Goal: Information Seeking & Learning: Learn about a topic

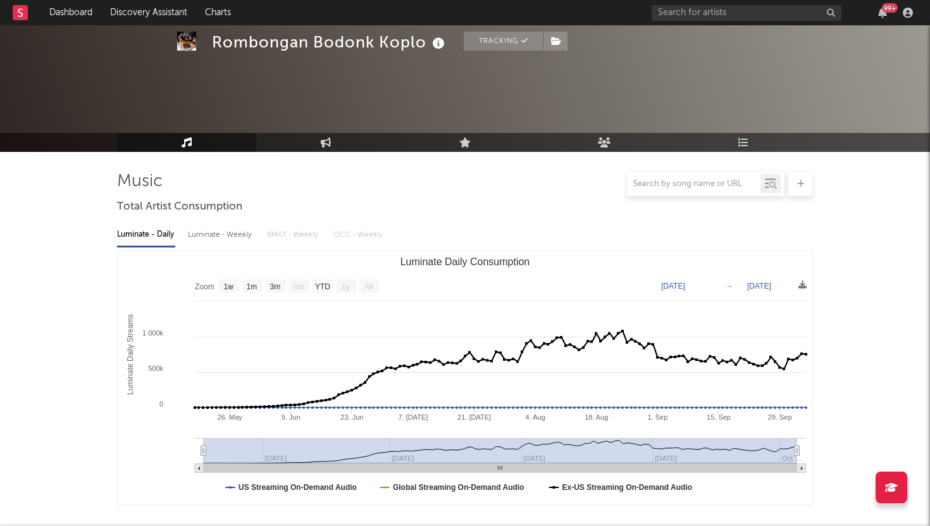
select select "1w"
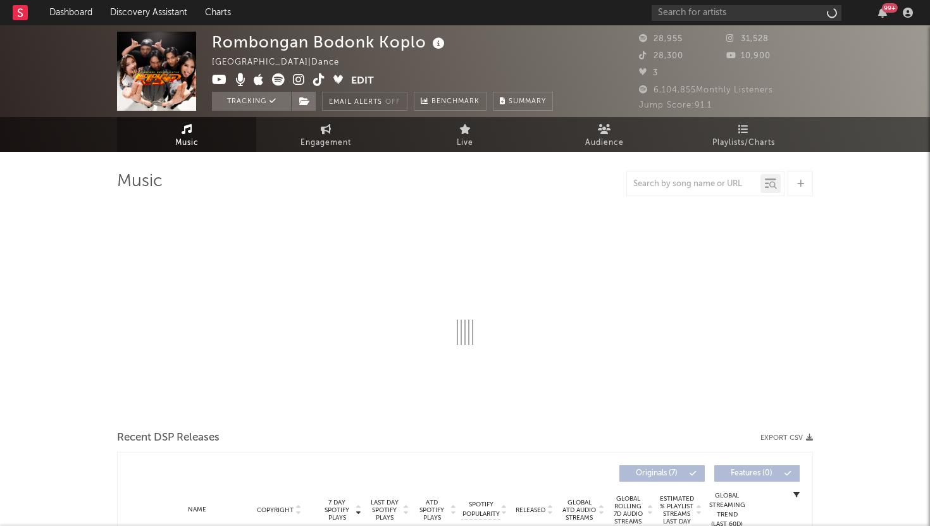
select select "1w"
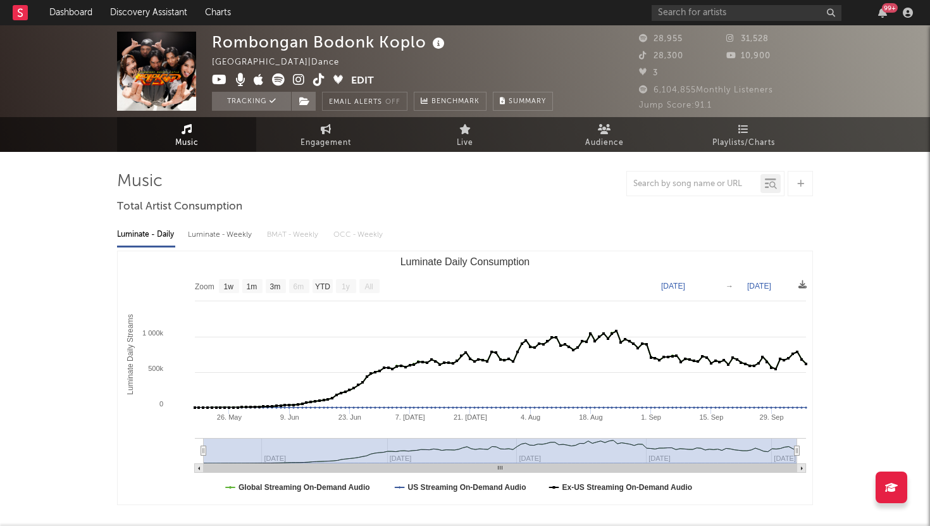
select select "1w"
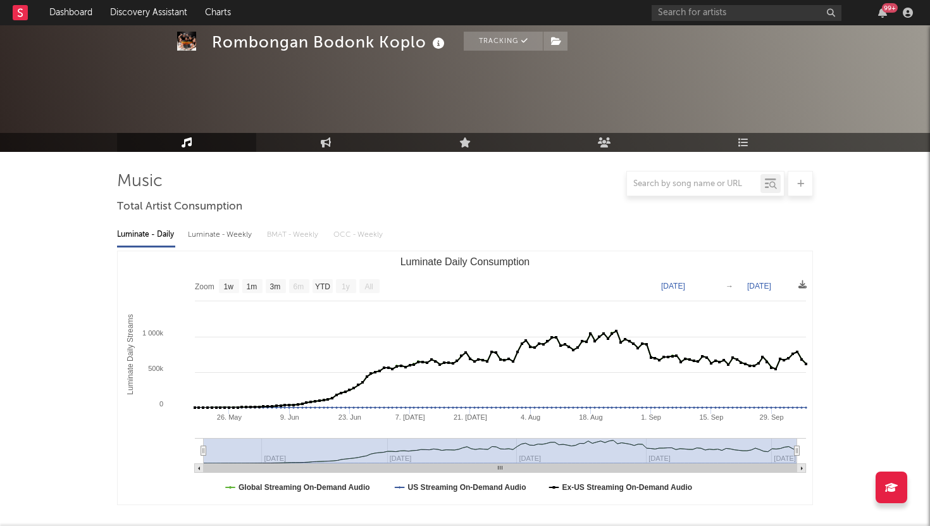
select select "1w"
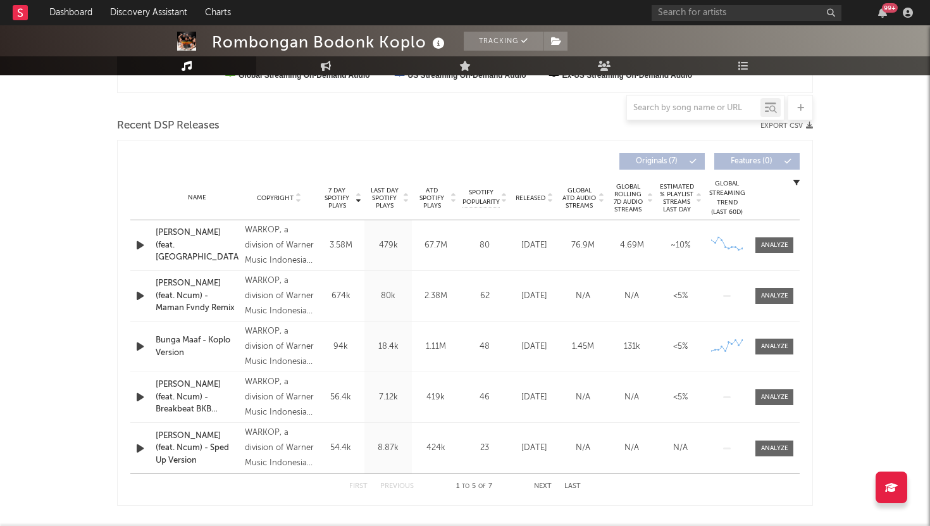
click at [540, 487] on button "Next" at bounding box center [543, 486] width 18 height 7
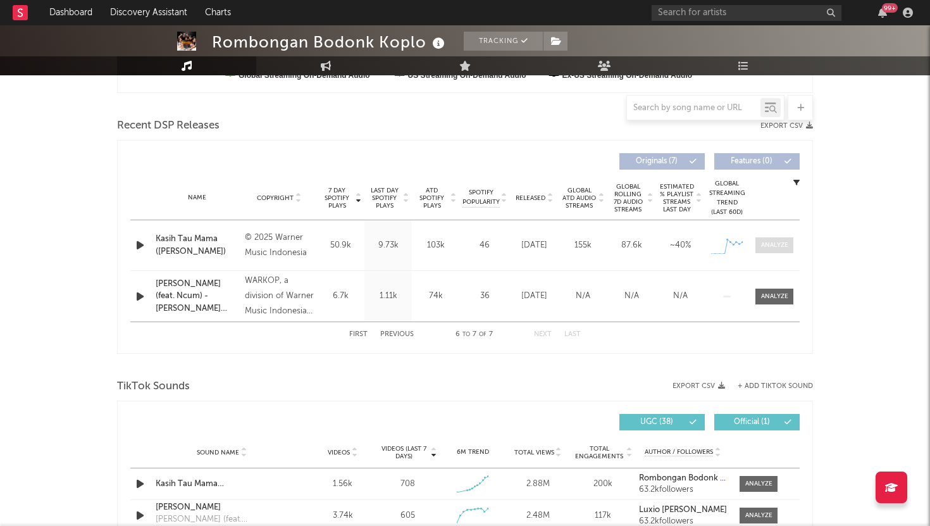
click at [791, 245] on span at bounding box center [775, 245] width 38 height 16
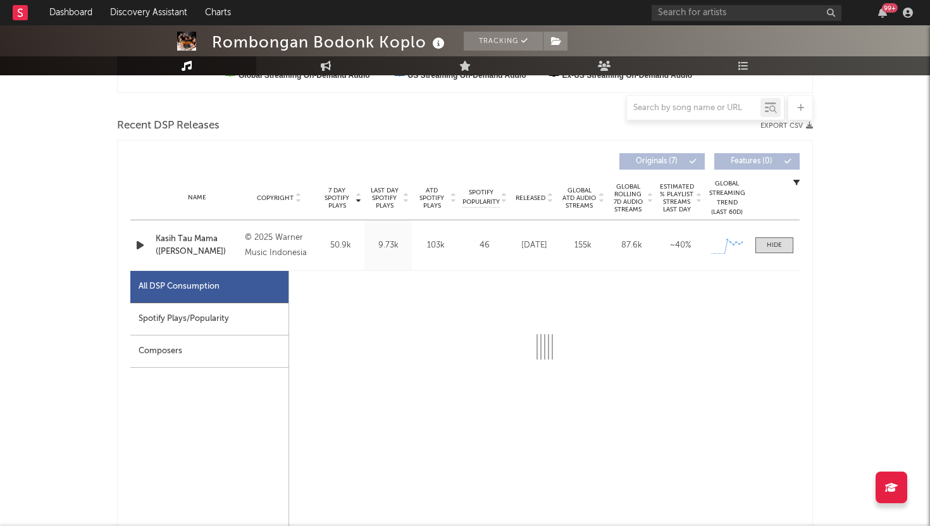
click at [254, 311] on div "Spotify Plays/Popularity" at bounding box center [209, 319] width 158 height 32
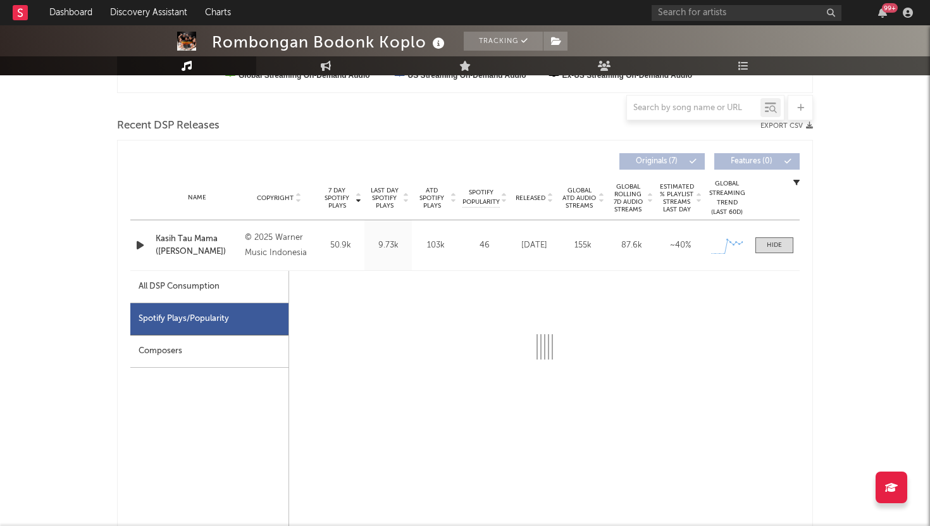
select select "1w"
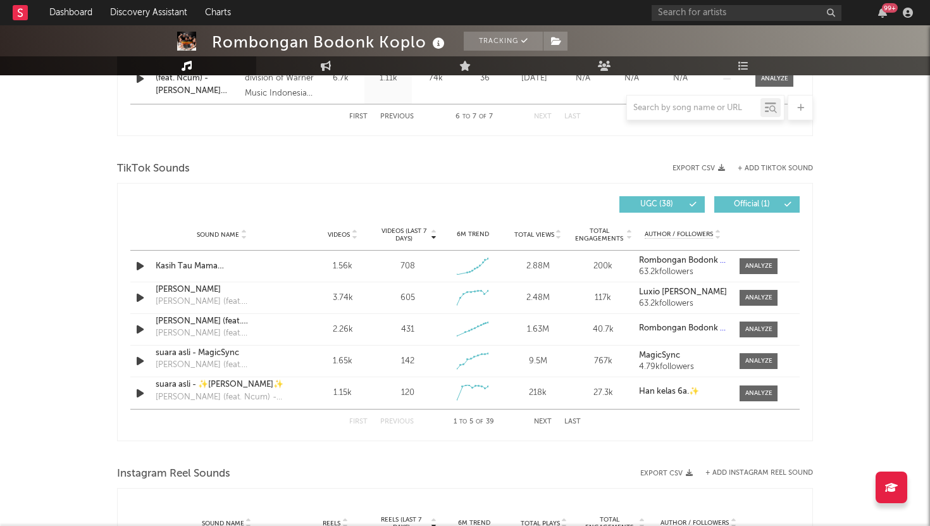
scroll to position [1249, 0]
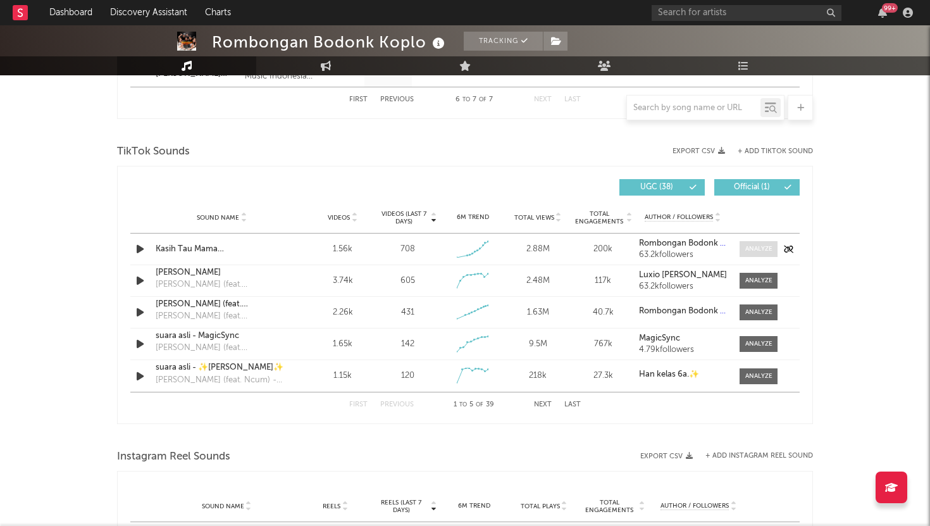
click at [756, 246] on div at bounding box center [759, 248] width 27 height 9
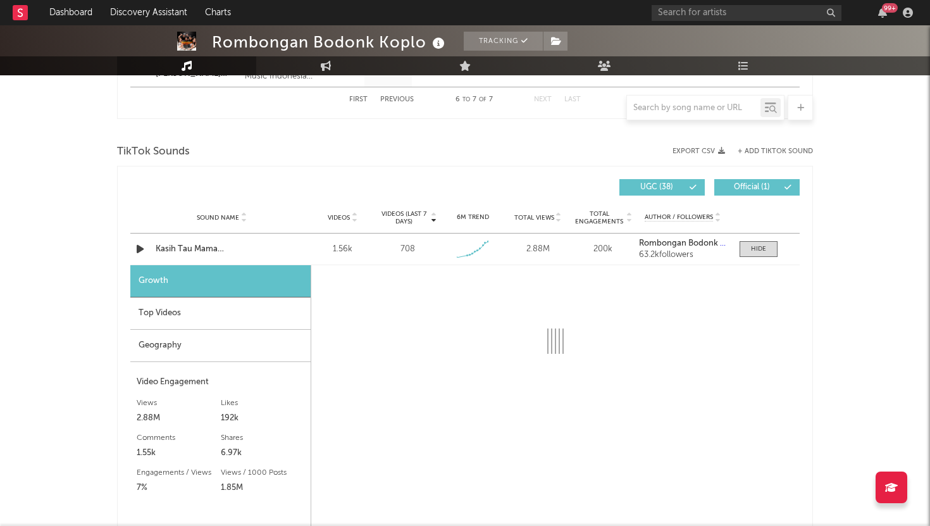
click at [264, 319] on div "Top Videos" at bounding box center [220, 313] width 180 height 32
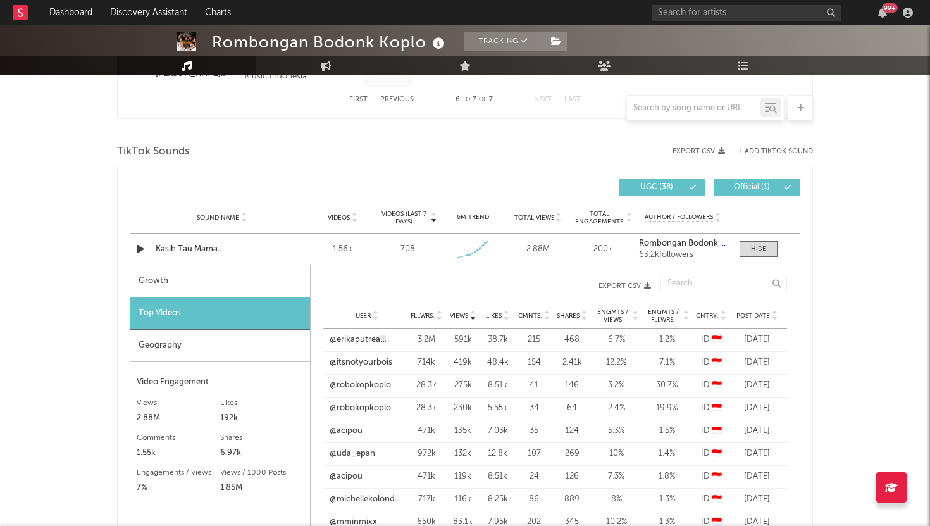
click at [232, 277] on div "Growth" at bounding box center [220, 281] width 180 height 32
select select "1w"
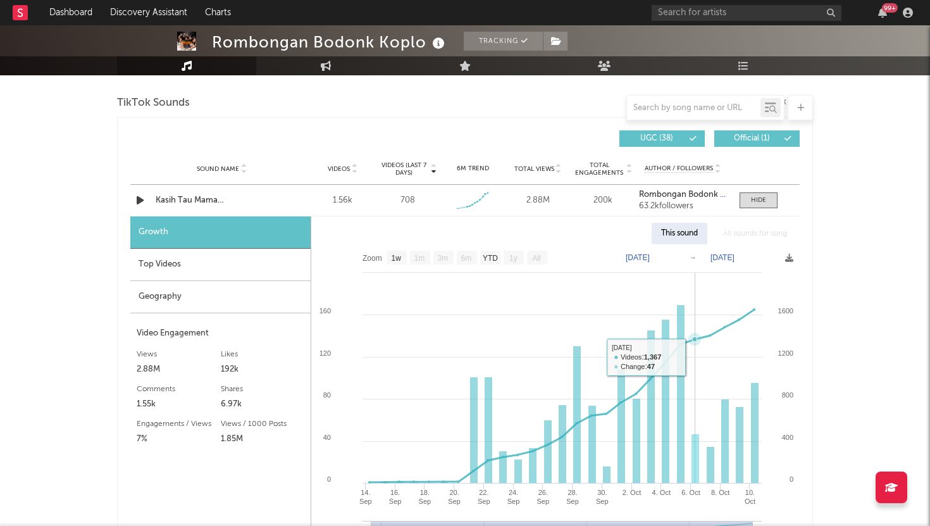
scroll to position [1300, 0]
